Goal: Transaction & Acquisition: Purchase product/service

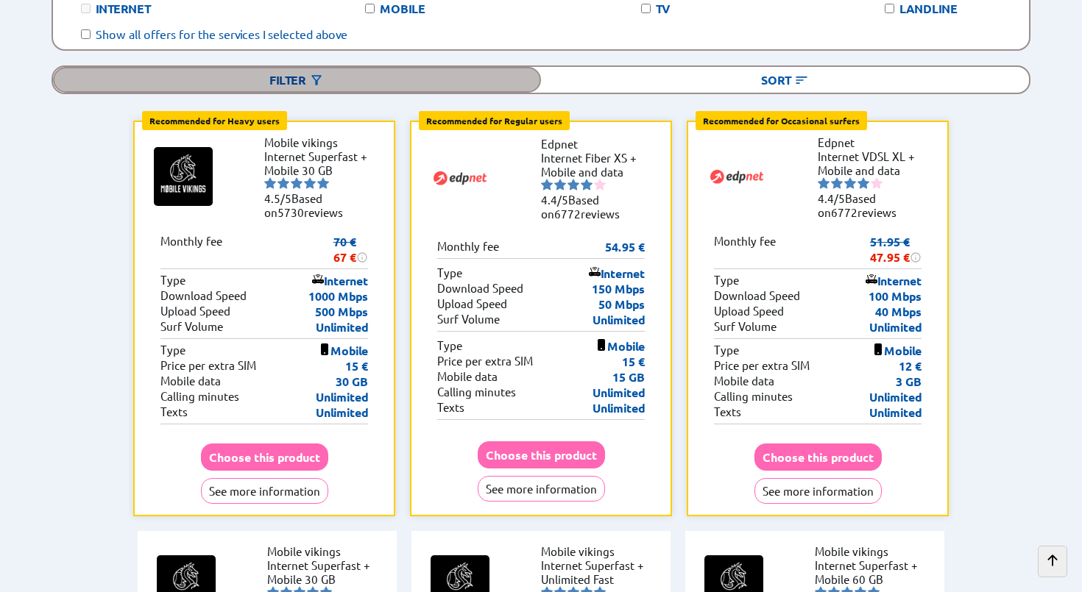
scroll to position [252, 0]
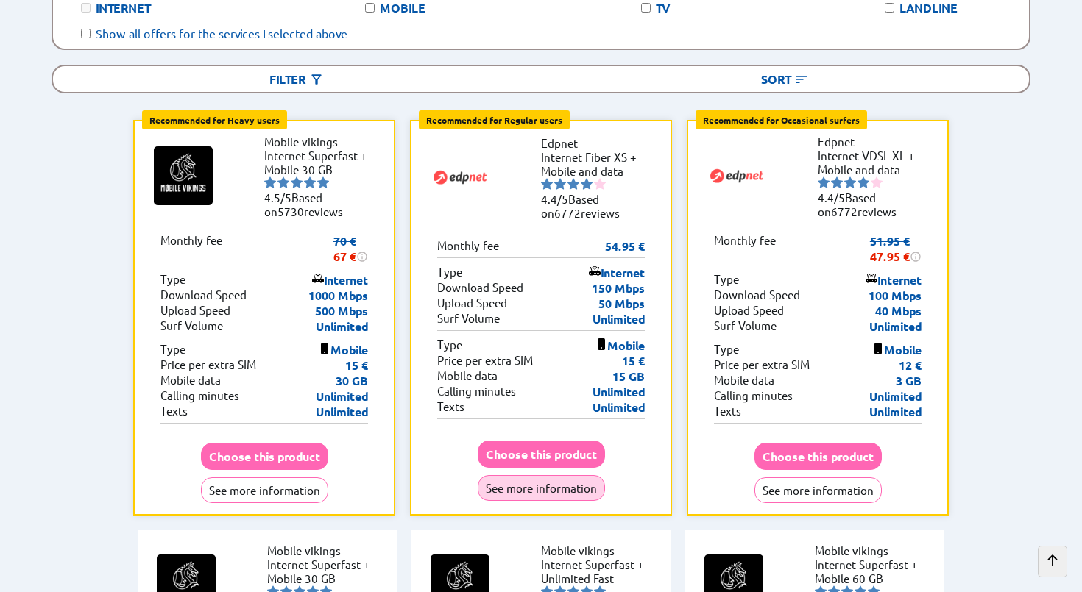
click at [577, 475] on button "See more information" at bounding box center [541, 488] width 127 height 26
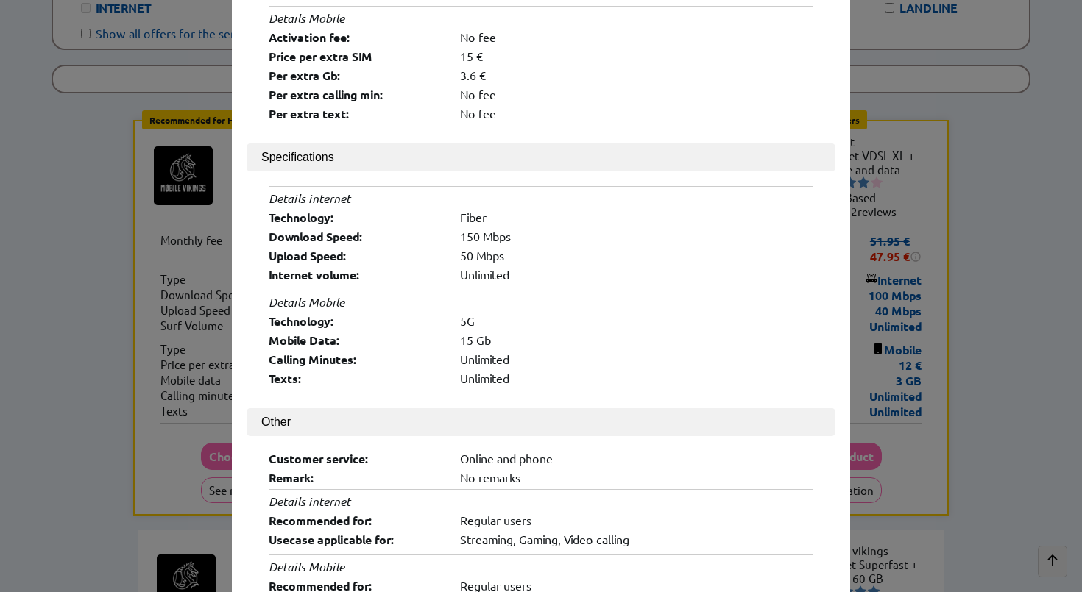
scroll to position [489, 0]
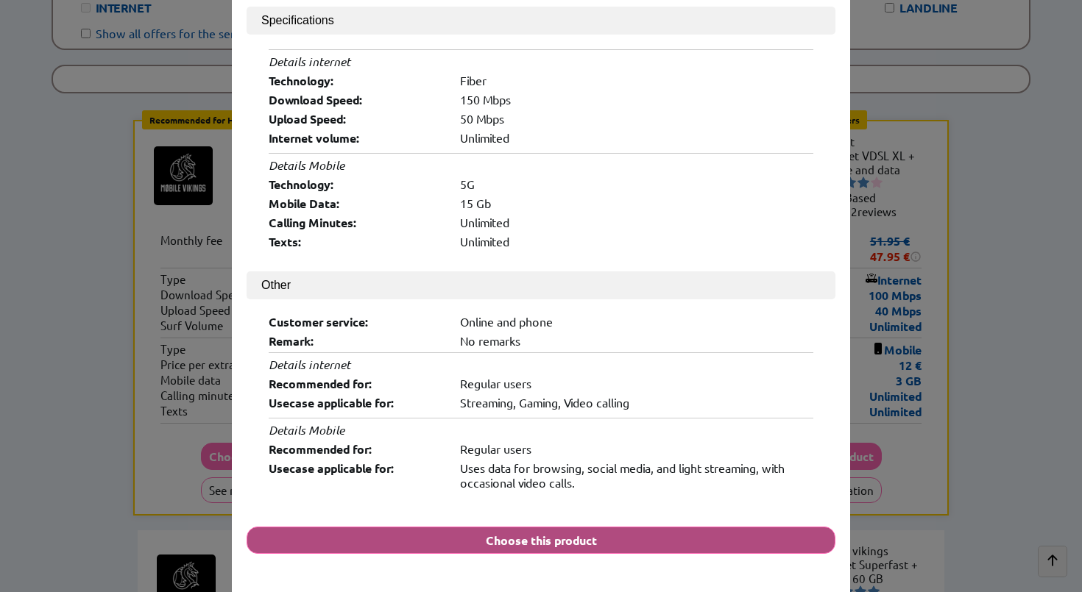
click at [572, 527] on button "Choose this product" at bounding box center [541, 540] width 589 height 27
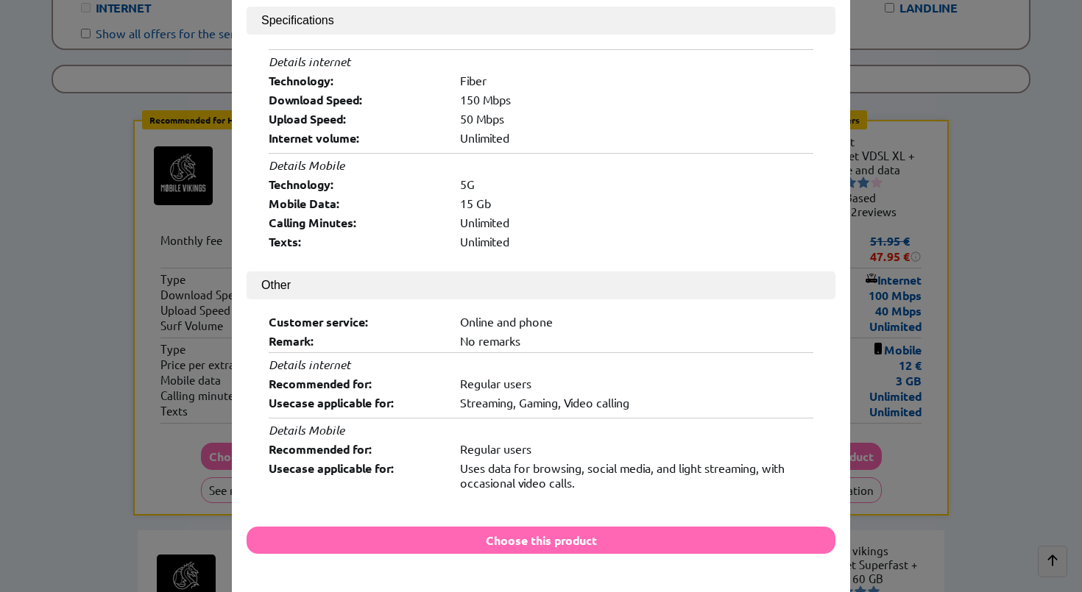
click at [29, 400] on div "× Logo: Product Name: Internet Fiber XS + Mobile and data Provider Name: Edpnet…" at bounding box center [541, 296] width 1082 height 592
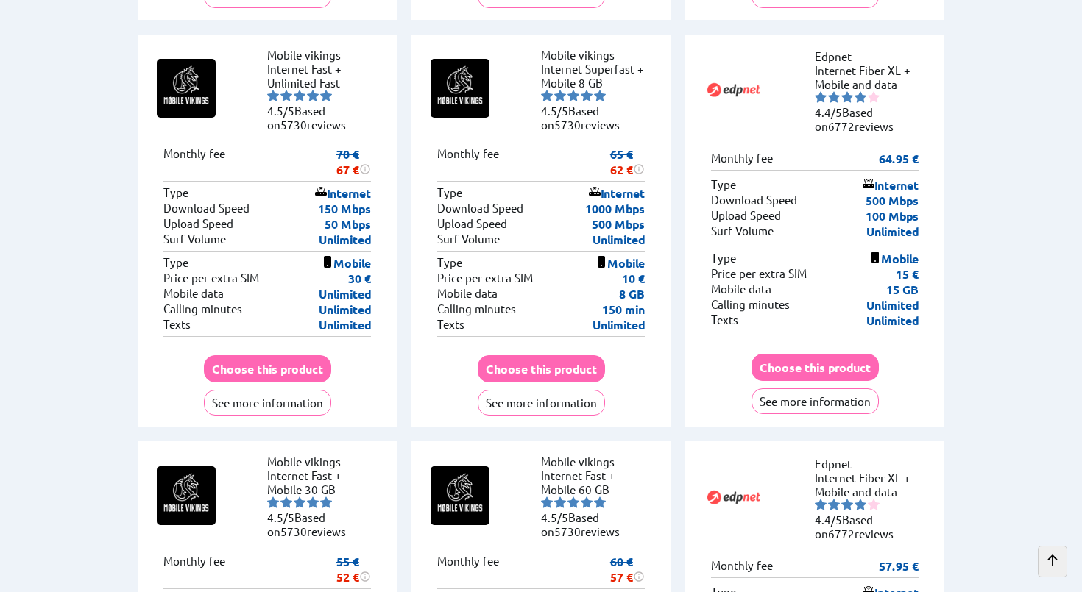
scroll to position [1640, 0]
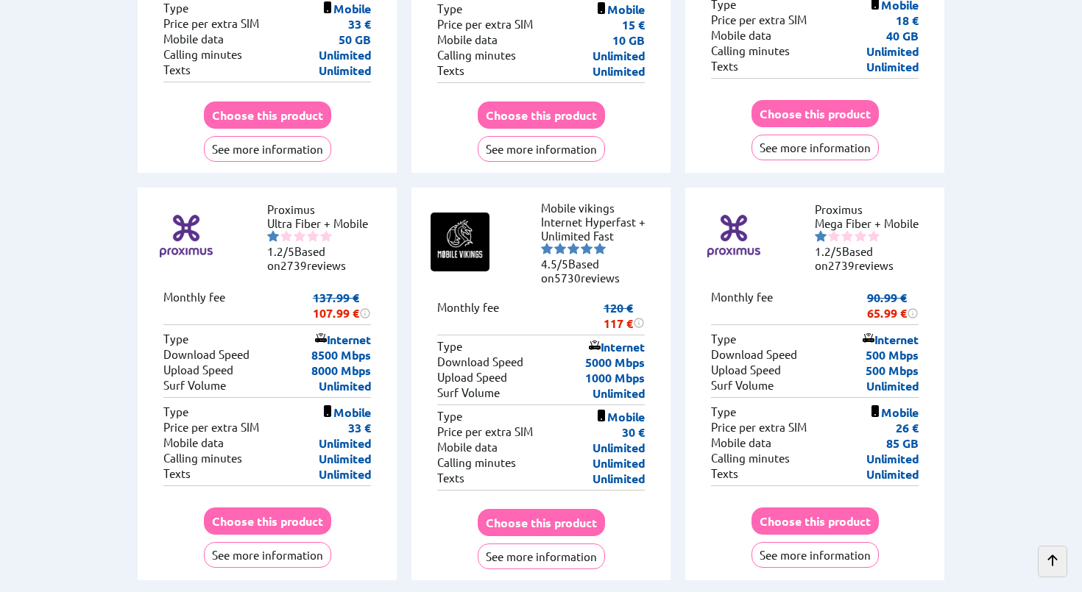
scroll to position [6285, 0]
